Goal: Use online tool/utility: Utilize a website feature to perform a specific function

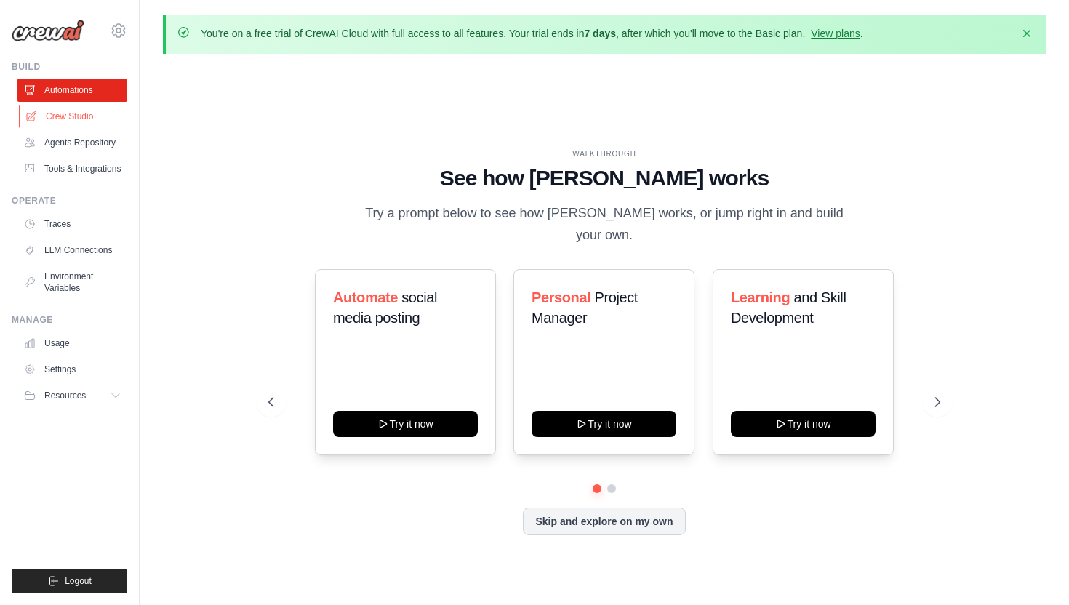
click at [78, 113] on link "Crew Studio" at bounding box center [74, 116] width 110 height 23
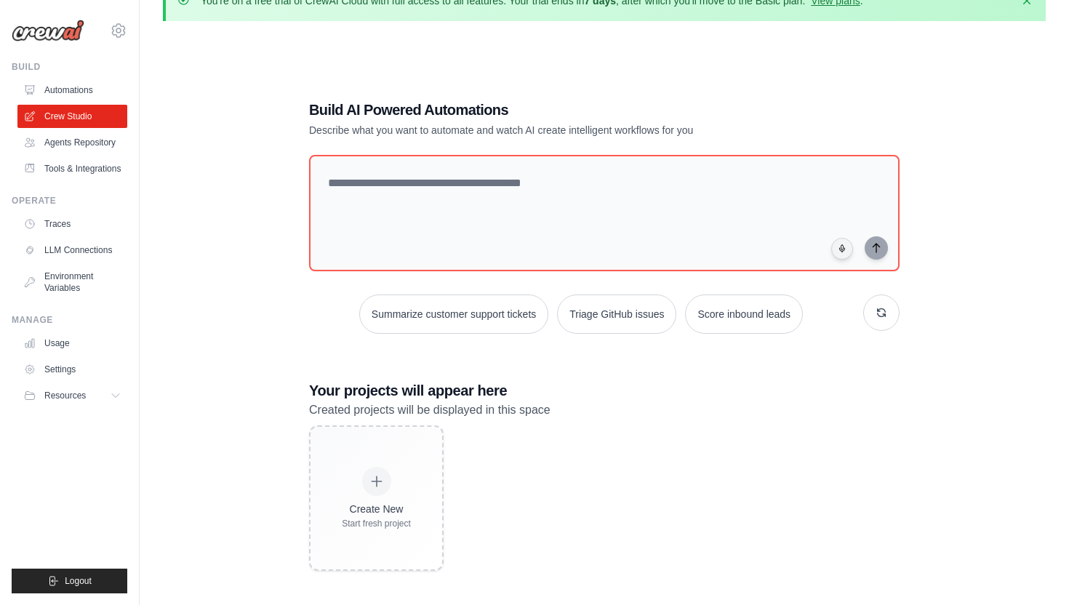
scroll to position [33, 0]
click at [92, 143] on link "Agents Repository" at bounding box center [74, 142] width 110 height 23
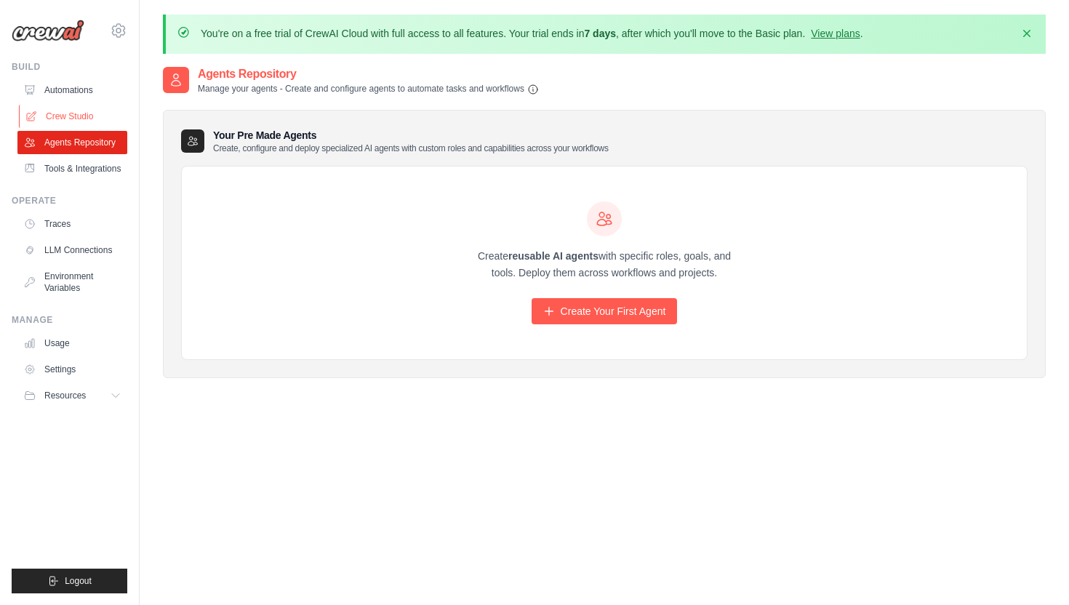
click at [60, 113] on link "Crew Studio" at bounding box center [74, 116] width 110 height 23
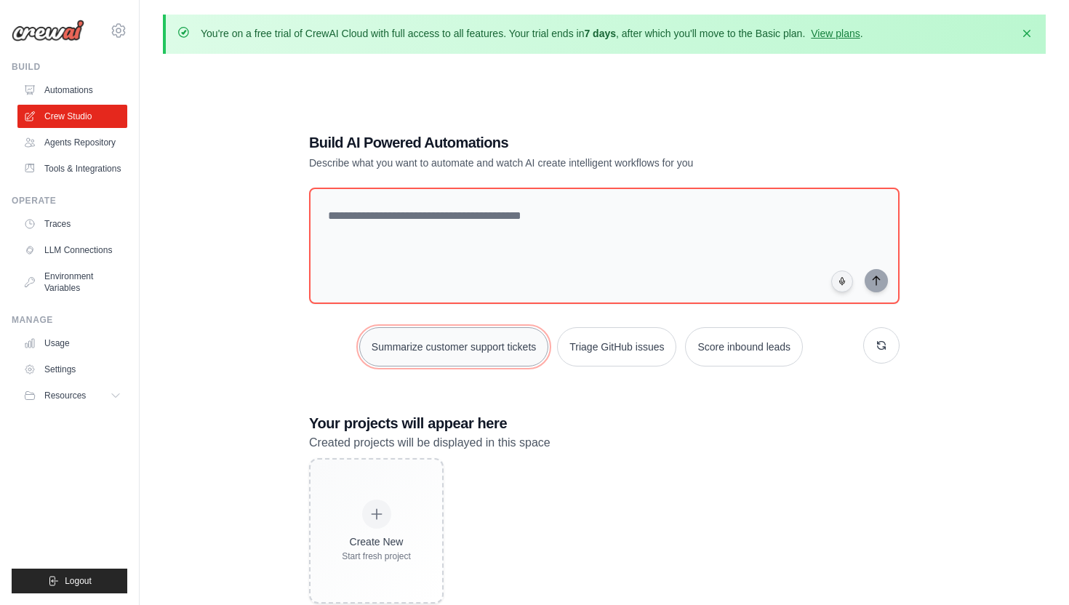
click at [433, 349] on button "Summarize customer support tickets" at bounding box center [453, 346] width 189 height 39
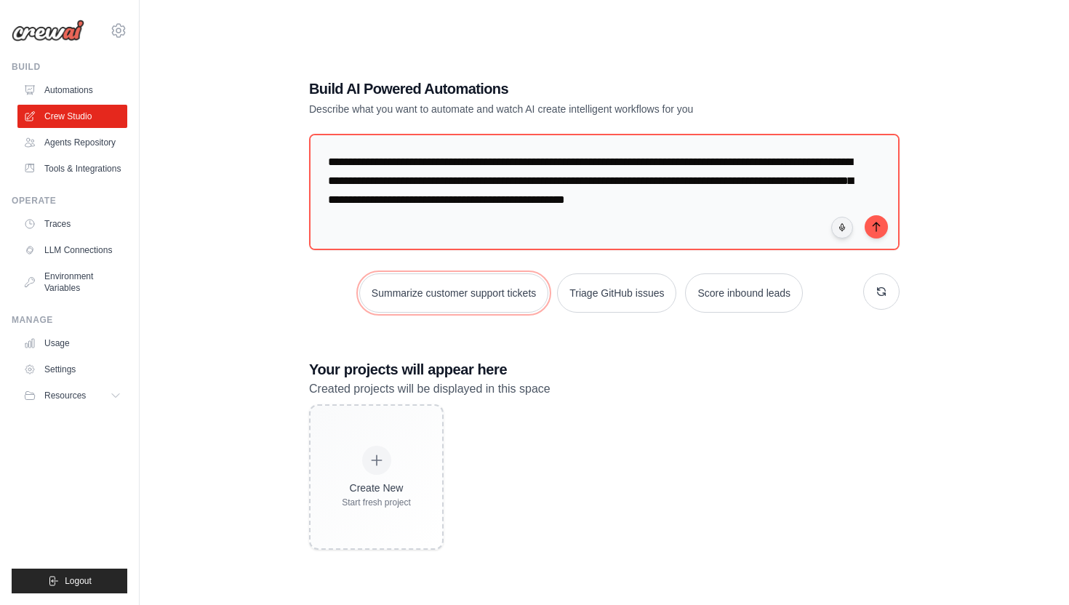
scroll to position [79, 0]
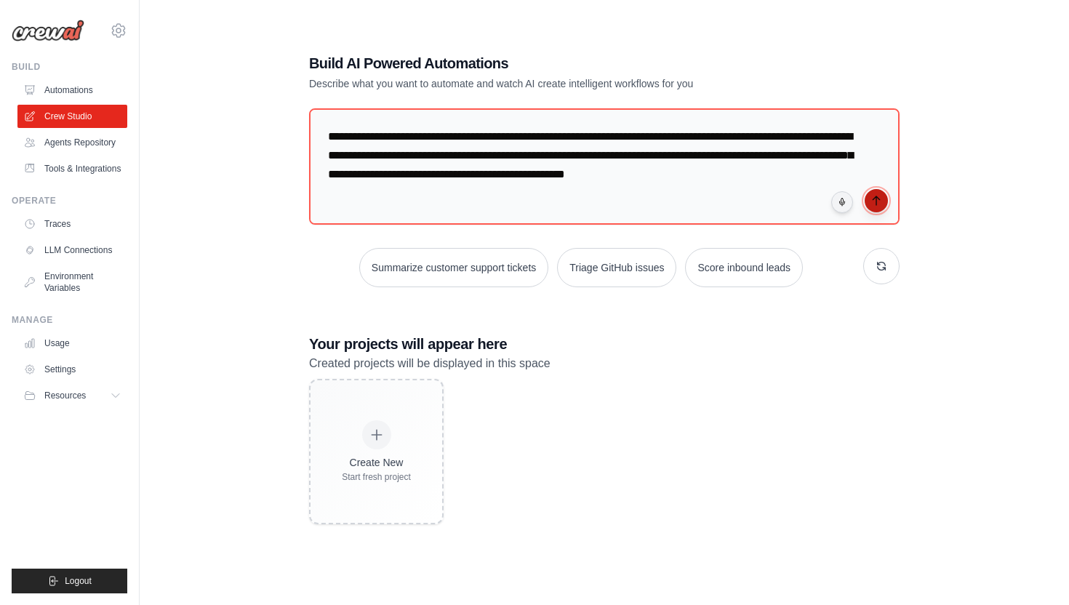
click at [868, 207] on button "submit" at bounding box center [876, 200] width 23 height 23
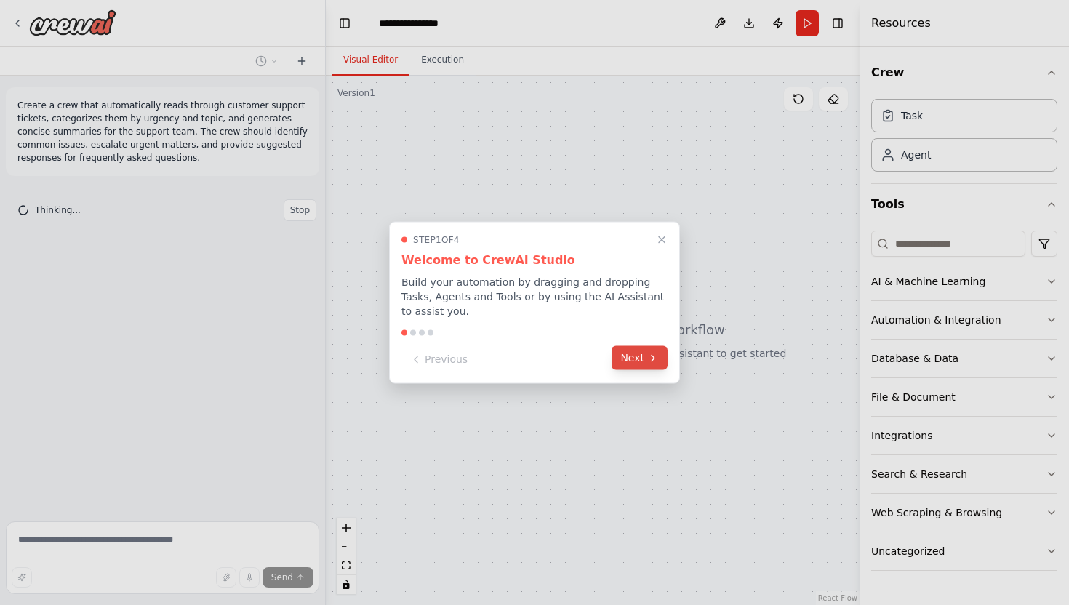
click at [641, 360] on button "Next" at bounding box center [640, 358] width 56 height 24
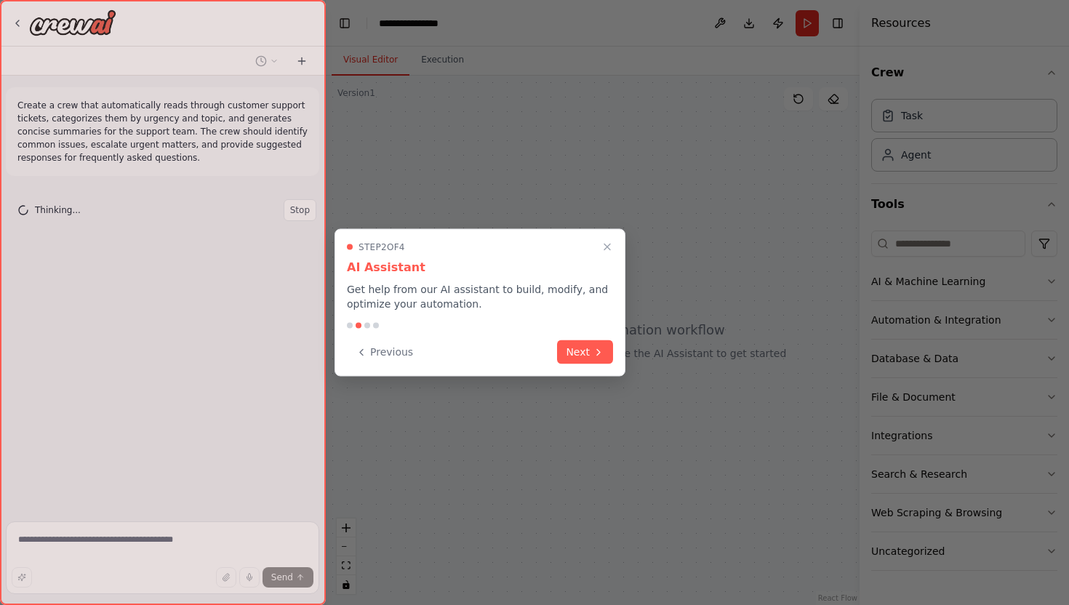
click at [644, 360] on div at bounding box center [534, 302] width 1069 height 605
click at [585, 351] on button "Next" at bounding box center [585, 351] width 56 height 24
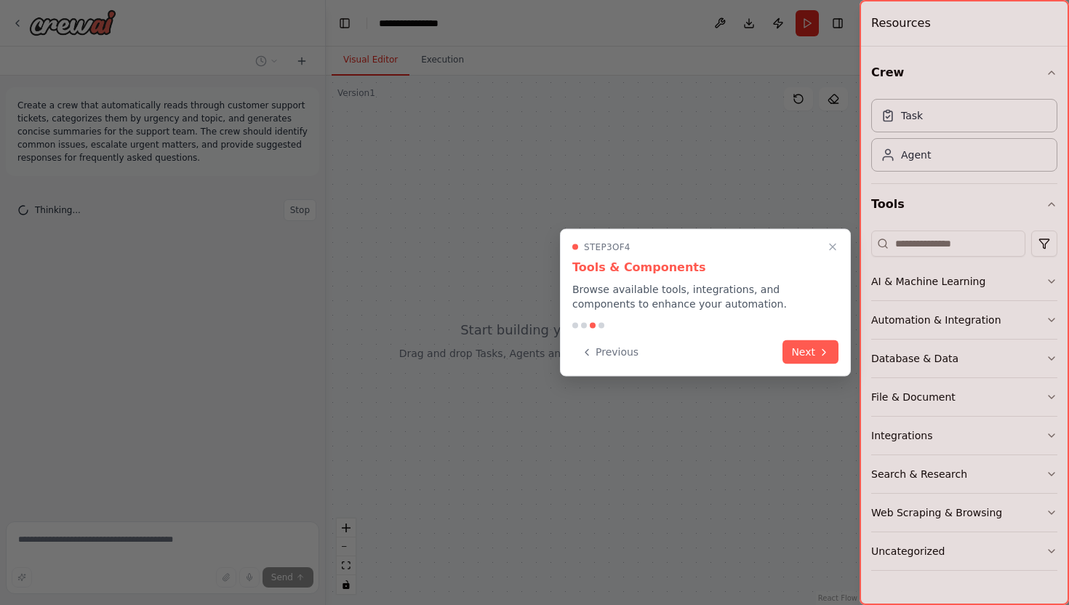
click at [804, 375] on div "Step 3 of 4 Tools & Components Browse available tools, integrations, and compon…" at bounding box center [705, 303] width 291 height 148
click at [804, 368] on div "Step 3 of 4 Tools & Components Browse available tools, integrations, and compon…" at bounding box center [705, 303] width 291 height 148
click at [806, 358] on button "Next" at bounding box center [811, 351] width 56 height 24
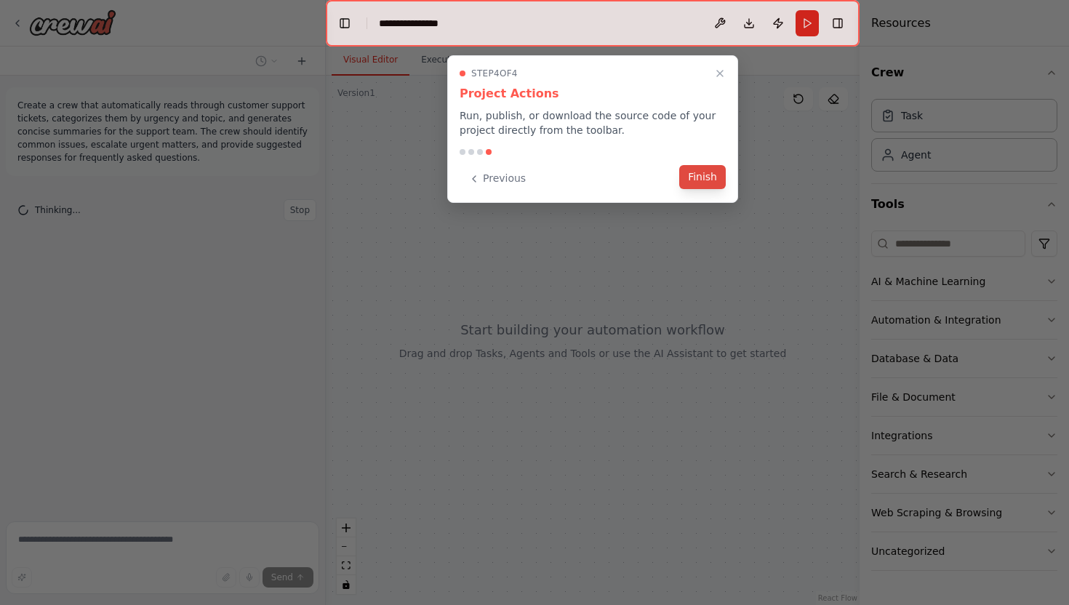
click at [705, 181] on button "Finish" at bounding box center [702, 177] width 47 height 24
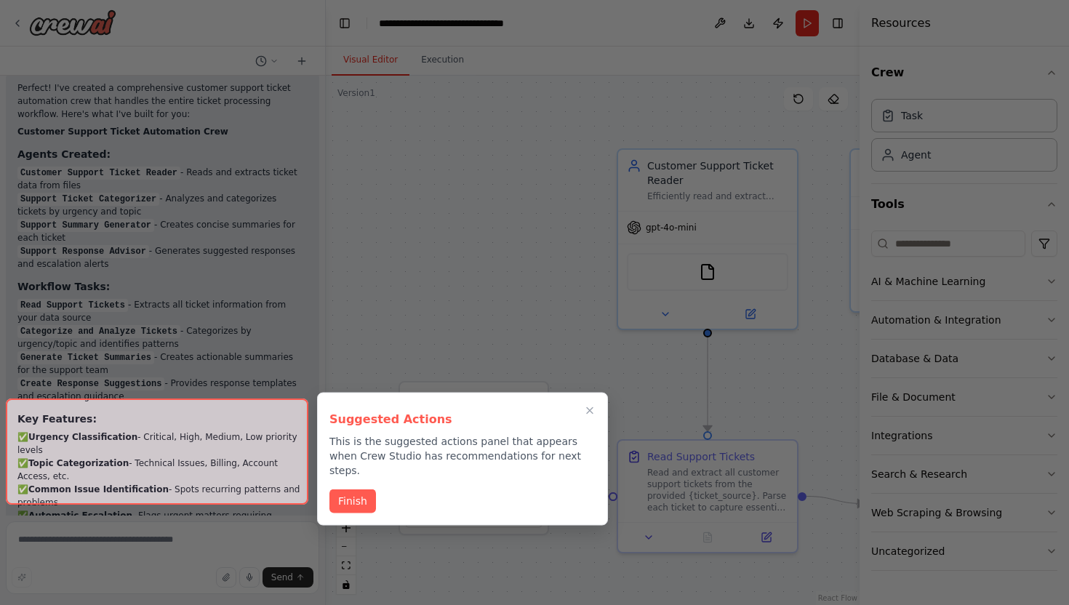
scroll to position [1827, 0]
